Goal: Task Accomplishment & Management: Use online tool/utility

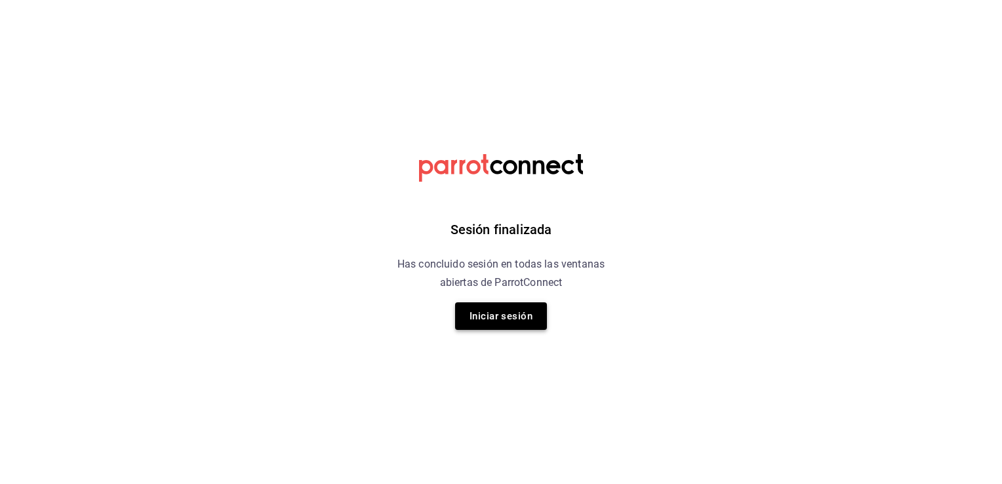
click at [516, 324] on button "Iniciar sesión" at bounding box center [501, 316] width 92 height 28
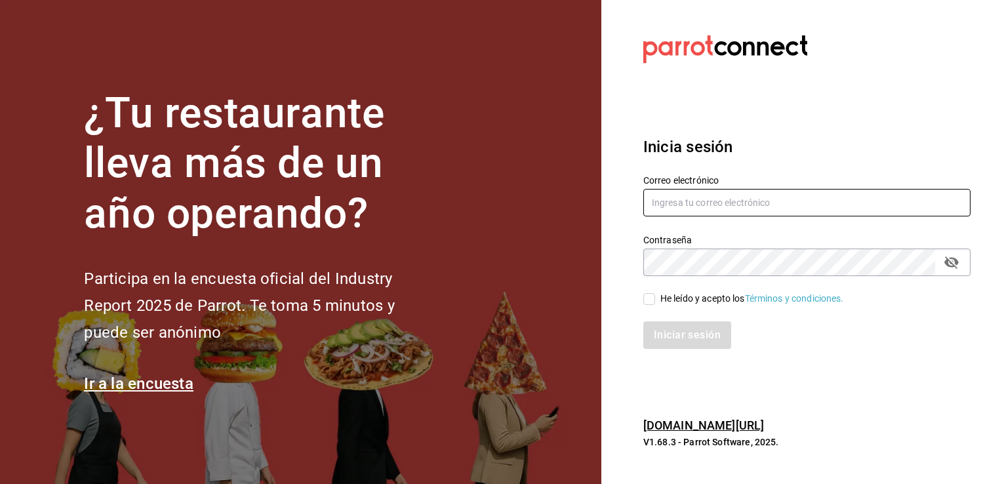
type input "efren.iglesias@grupocosteno.com"
click at [652, 302] on input "He leído y acepto los Términos y condiciones." at bounding box center [649, 299] width 12 height 12
checkbox input "true"
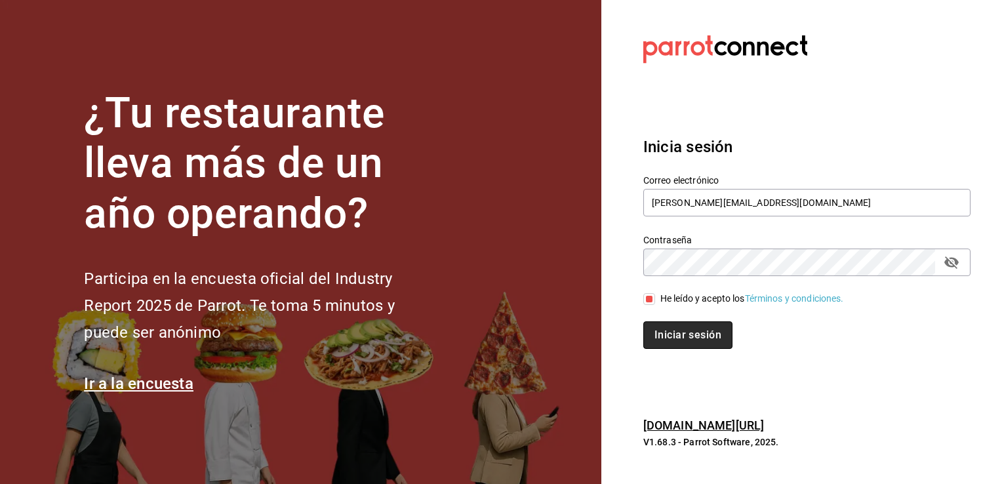
click at [679, 331] on button "Iniciar sesión" at bounding box center [687, 335] width 89 height 28
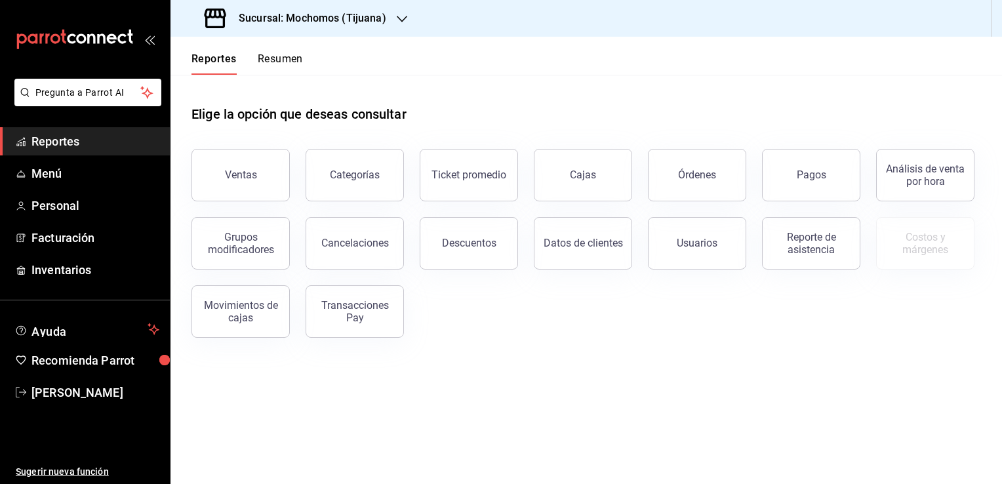
click at [387, 16] on div "Sucursal: Mochomos (Tijuana)" at bounding box center [296, 18] width 231 height 37
click at [314, 95] on div "Animal ([GEOGRAPHIC_DATA])" at bounding box center [268, 85] width 197 height 29
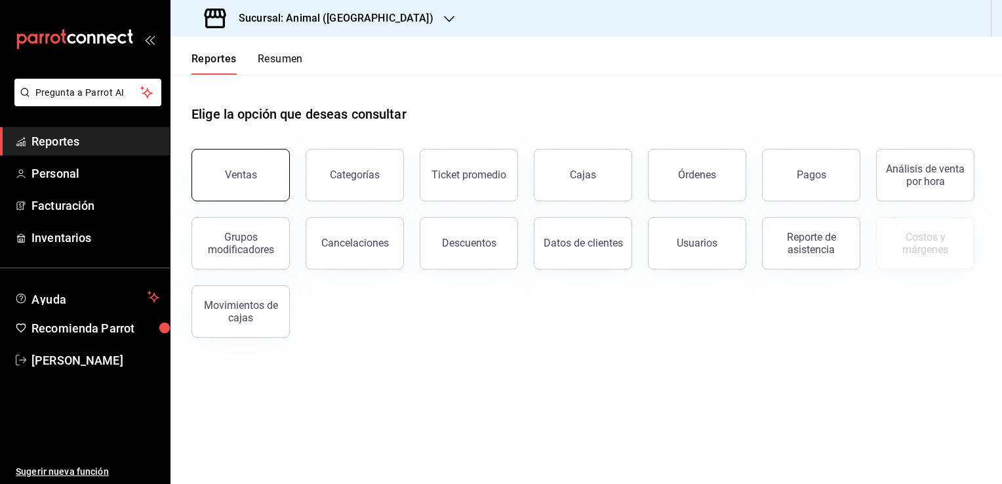
click at [260, 174] on button "Ventas" at bounding box center [240, 175] width 98 height 52
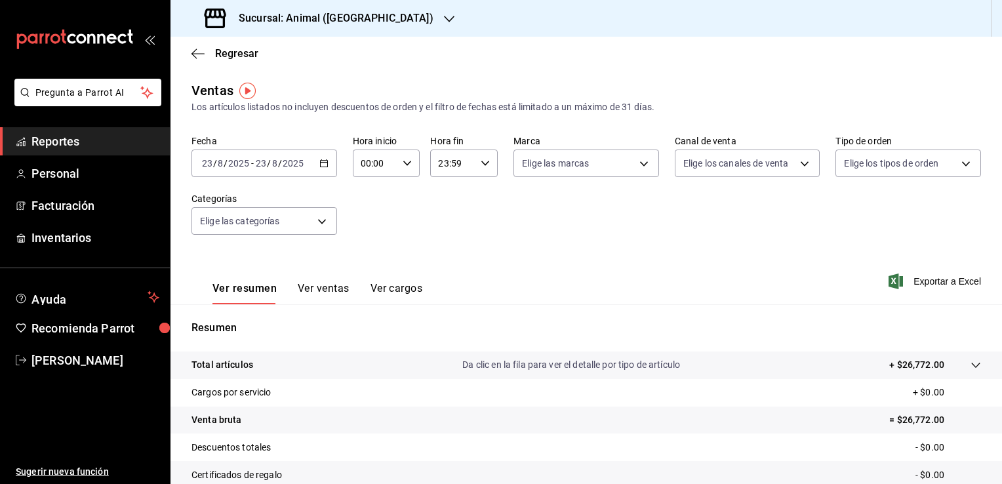
click at [319, 165] on icon "button" at bounding box center [323, 163] width 9 height 9
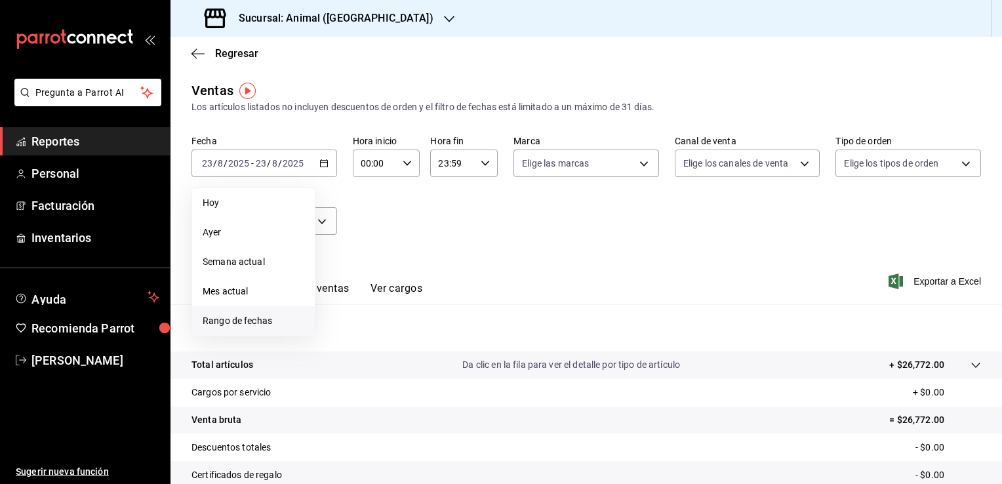
click at [275, 323] on span "Rango de fechas" at bounding box center [254, 321] width 102 height 14
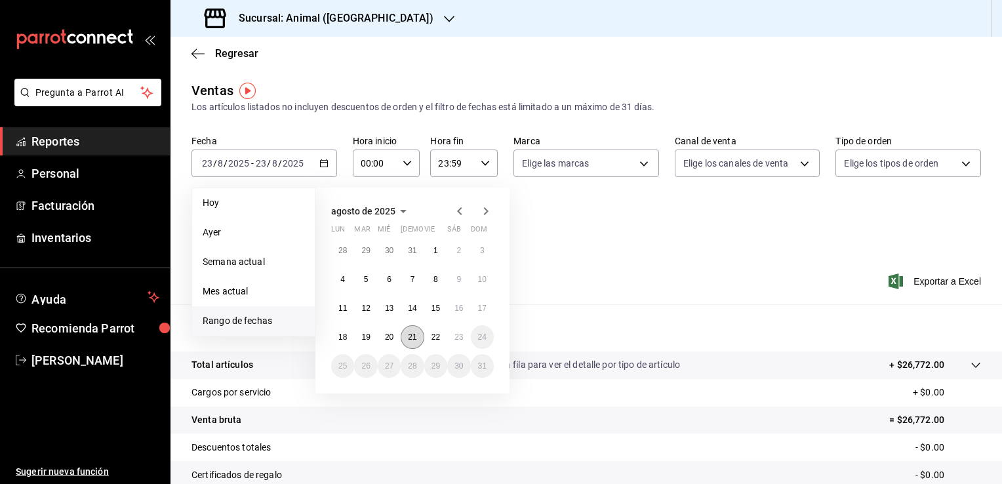
click at [420, 336] on button "21" at bounding box center [412, 337] width 23 height 24
click at [417, 336] on button "21" at bounding box center [412, 337] width 23 height 24
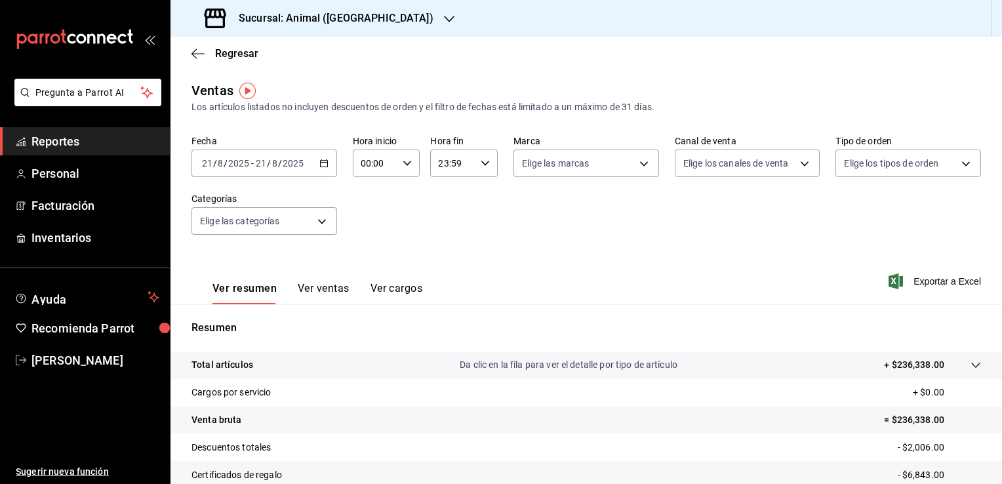
click at [306, 168] on div "[DATE] [DATE] - [DATE] [DATE]" at bounding box center [264, 163] width 146 height 28
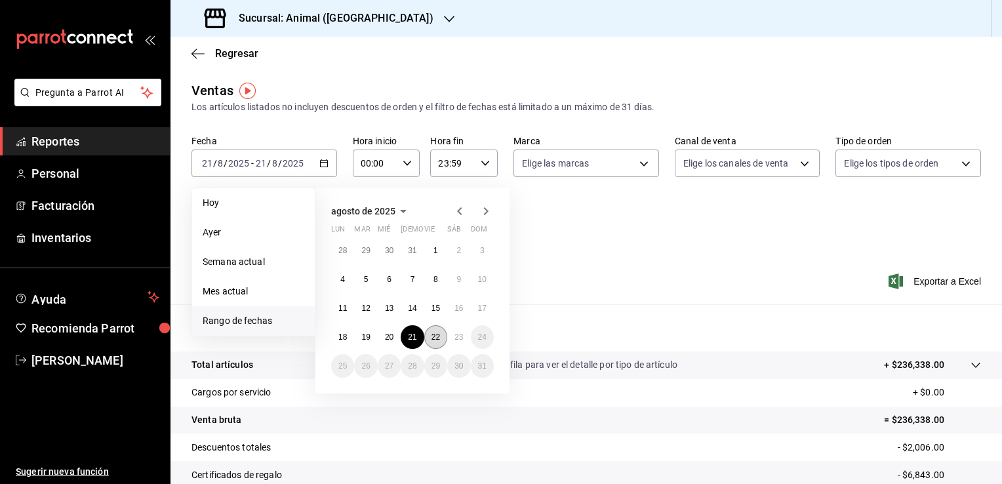
click at [432, 331] on button "22" at bounding box center [435, 337] width 23 height 24
click at [453, 336] on button "23" at bounding box center [458, 337] width 23 height 24
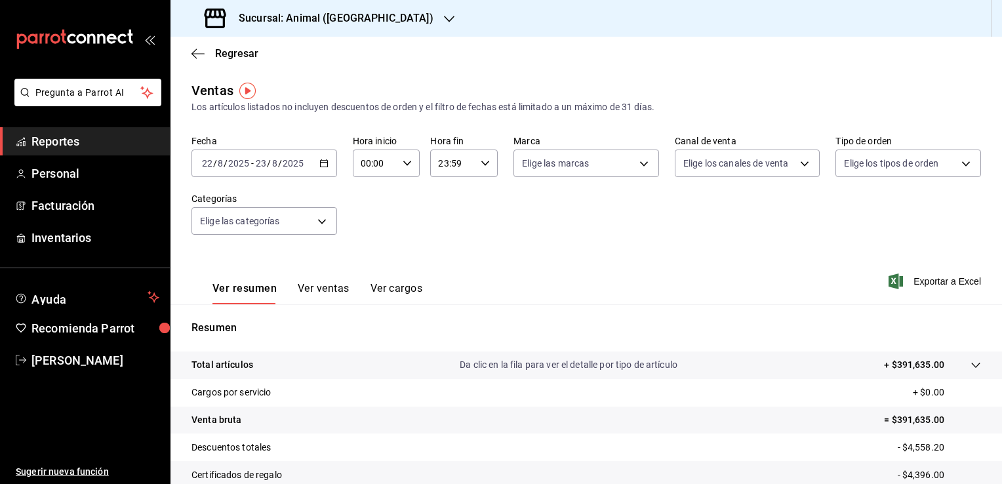
click at [397, 163] on div "00:00 Hora inicio" at bounding box center [387, 163] width 68 height 28
click at [364, 237] on button "01" at bounding box center [367, 228] width 28 height 26
type input "01:00"
click at [367, 223] on span "04" at bounding box center [367, 217] width 12 height 10
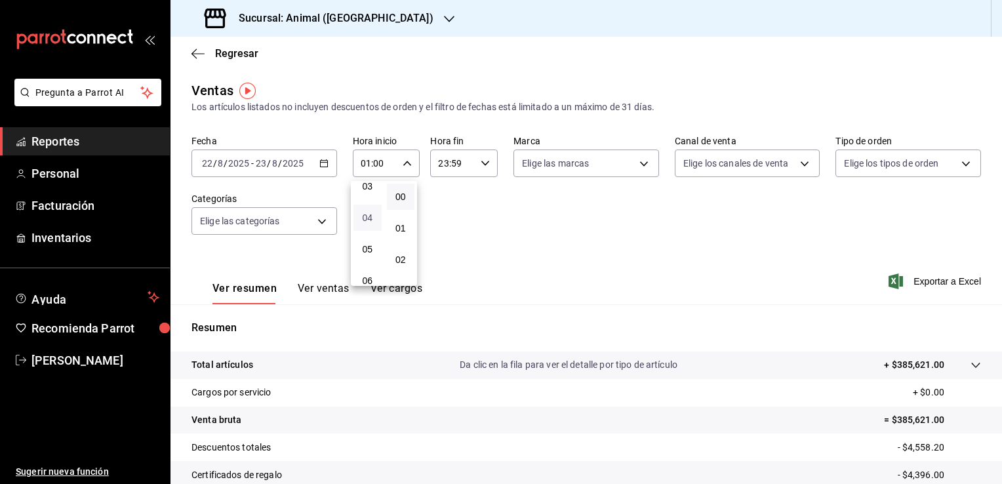
type input "04:00"
click at [480, 165] on div at bounding box center [501, 242] width 1002 height 484
click at [481, 165] on icon "button" at bounding box center [485, 163] width 9 height 9
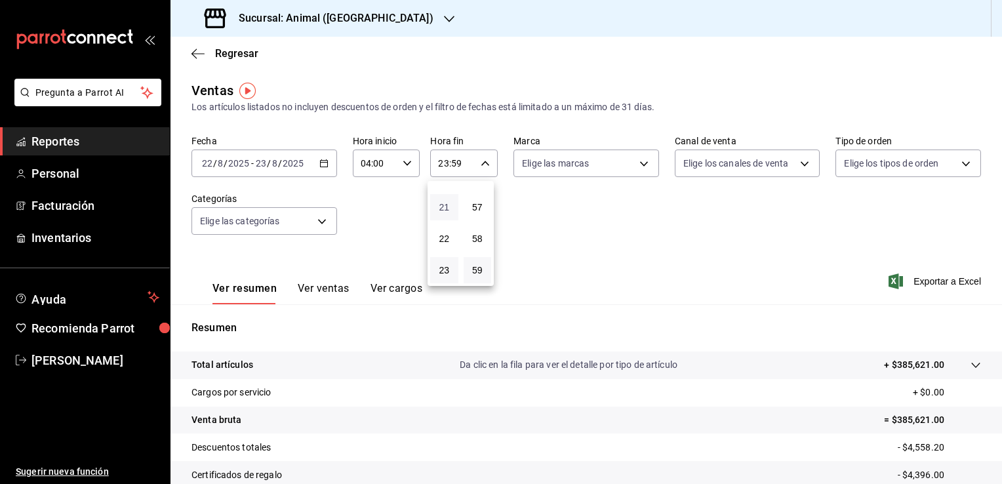
click at [443, 206] on span "21" at bounding box center [444, 207] width 12 height 10
type input "21:59"
click at [443, 206] on button "04" at bounding box center [444, 210] width 28 height 26
click at [477, 205] on span "57" at bounding box center [477, 207] width 12 height 10
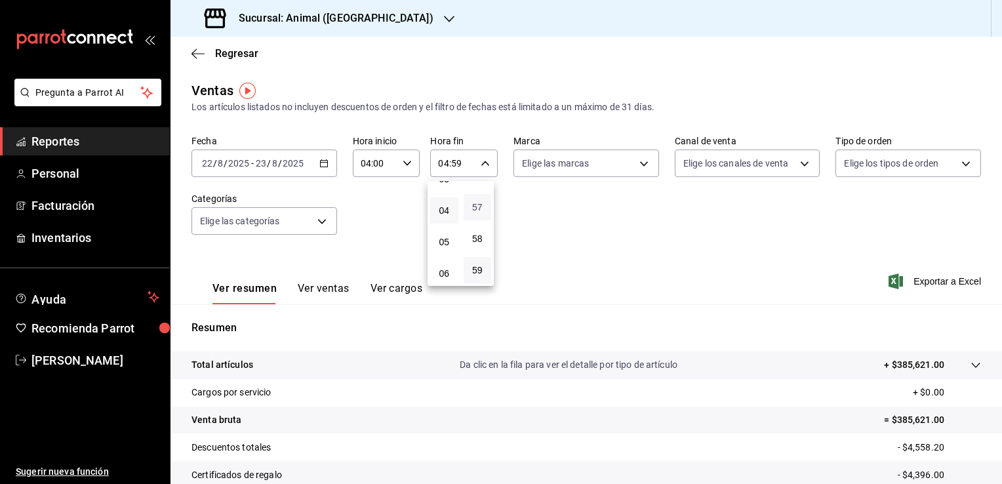
type input "04:57"
click at [477, 198] on span "00" at bounding box center [477, 196] width 12 height 10
type input "04:00"
click at [640, 164] on div at bounding box center [501, 242] width 1002 height 484
click at [640, 164] on body "Pregunta a Parrot AI Reportes Personal Facturación Inventarios Ayuda Recomienda…" at bounding box center [501, 242] width 1002 height 484
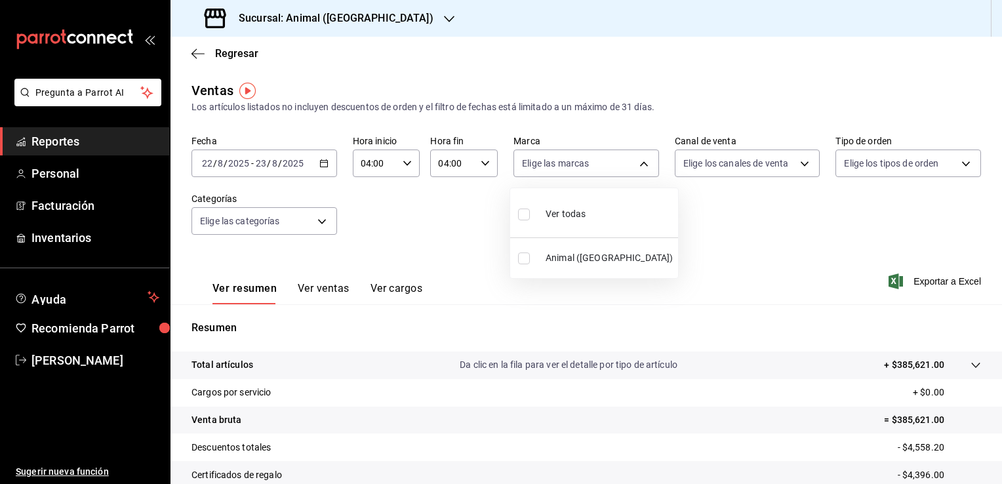
click at [604, 261] on span "Animal ([GEOGRAPHIC_DATA])" at bounding box center [608, 258] width 127 height 14
type input "98bba0fd-3ba1-42e0-bfa8-4188b5c89202"
checkbox input "true"
click at [887, 267] on div at bounding box center [501, 242] width 1002 height 484
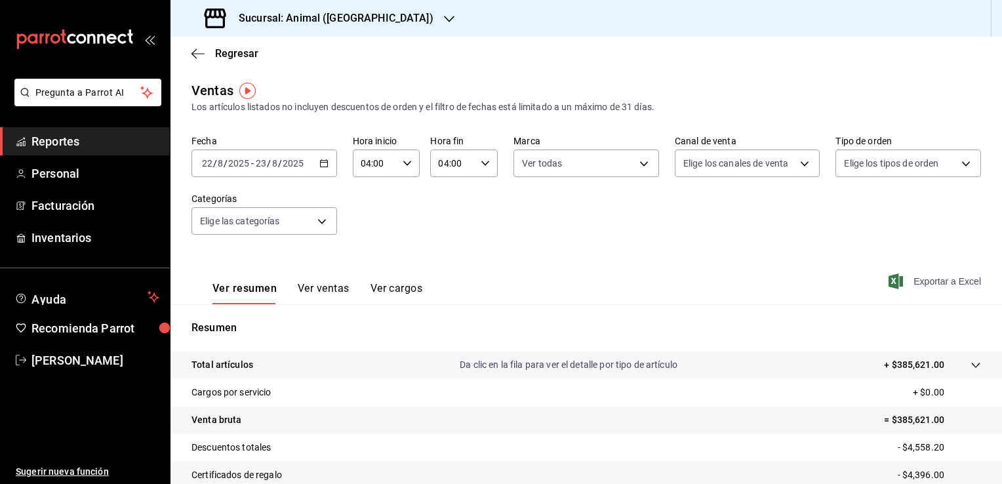
click at [910, 279] on span "Exportar a Excel" at bounding box center [936, 281] width 90 height 16
click at [231, 54] on span "Regresar" at bounding box center [236, 53] width 43 height 12
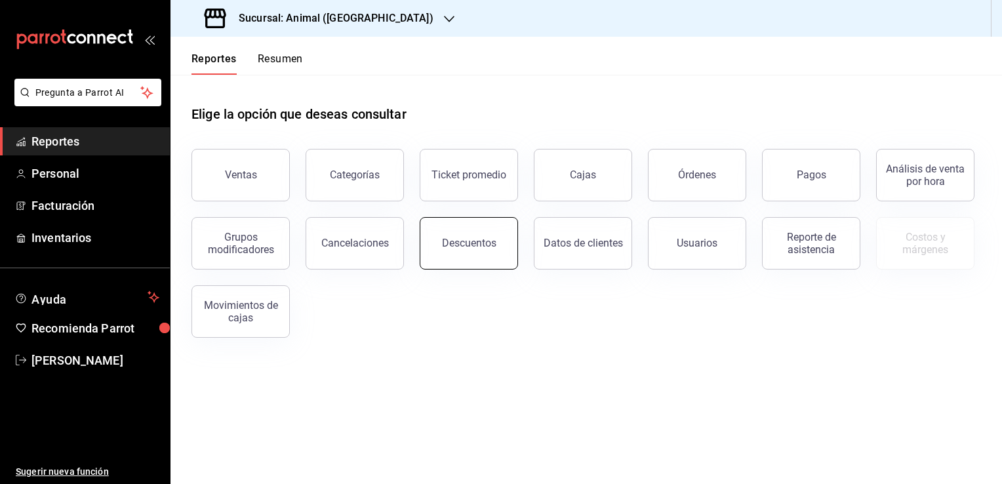
click at [478, 239] on div "Descuentos" at bounding box center [469, 243] width 54 height 12
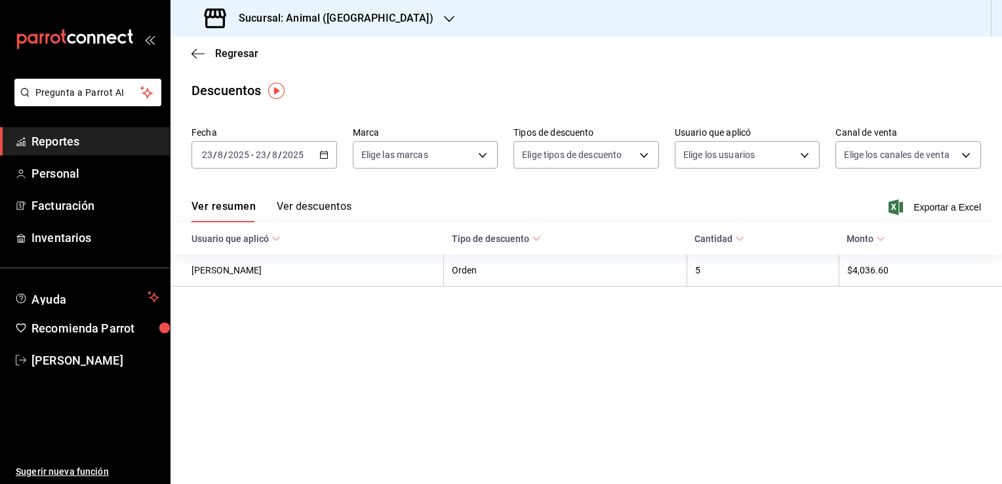
click at [323, 151] on icon "button" at bounding box center [323, 154] width 9 height 9
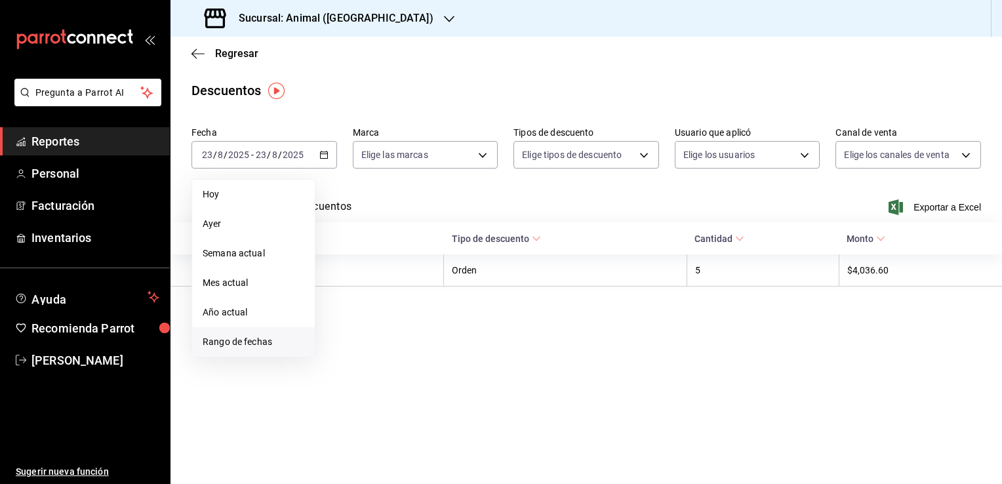
click at [257, 336] on span "Rango de fechas" at bounding box center [254, 342] width 102 height 14
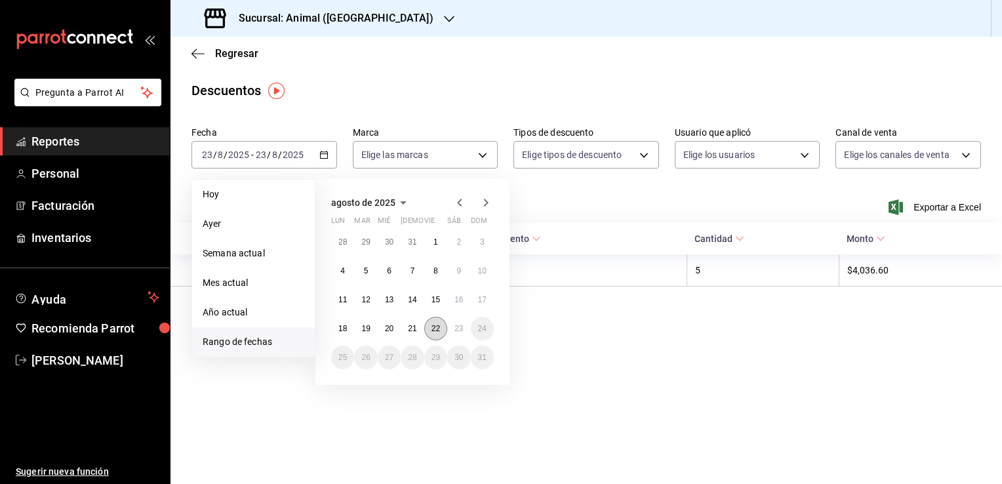
click at [439, 328] on abbr "22" at bounding box center [435, 328] width 9 height 9
click at [459, 328] on abbr "23" at bounding box center [458, 328] width 9 height 9
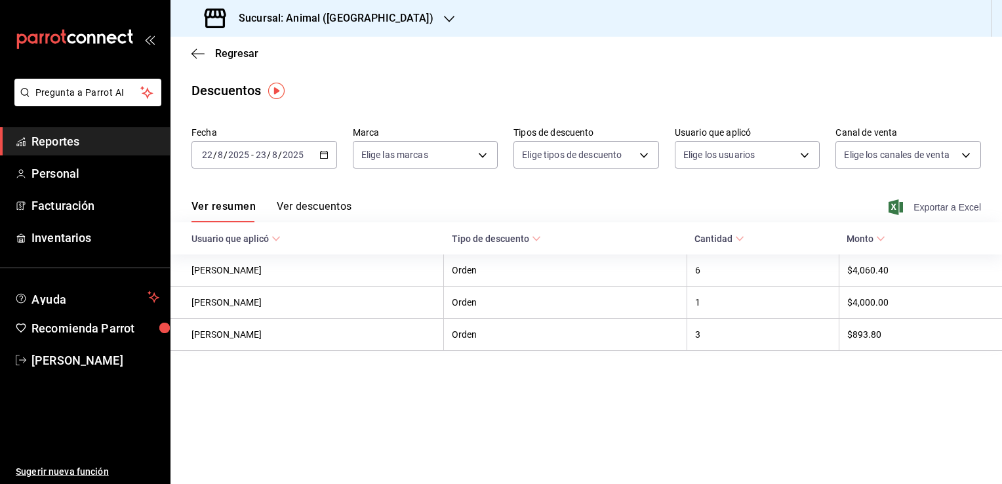
click at [949, 210] on span "Exportar a Excel" at bounding box center [936, 207] width 90 height 16
